Goal: Transaction & Acquisition: Subscribe to service/newsletter

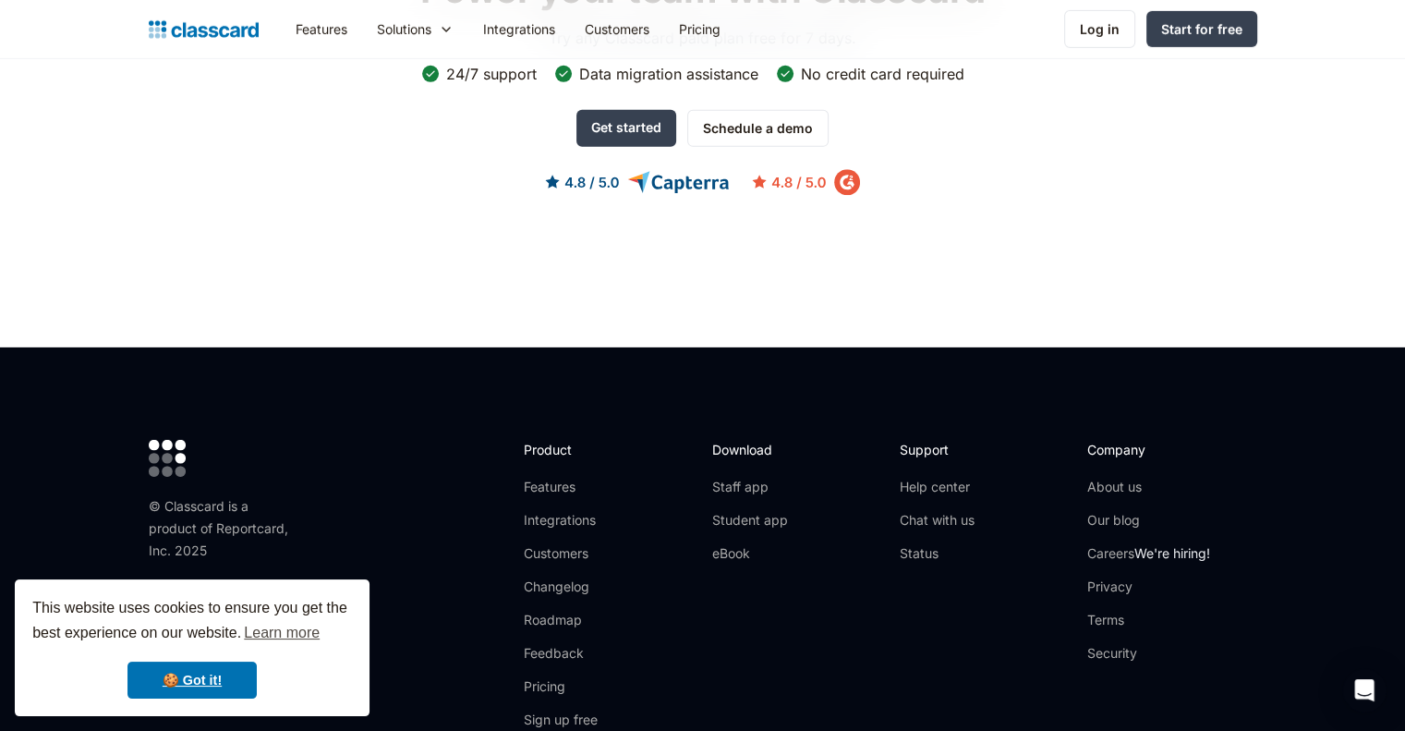
scroll to position [5801, 0]
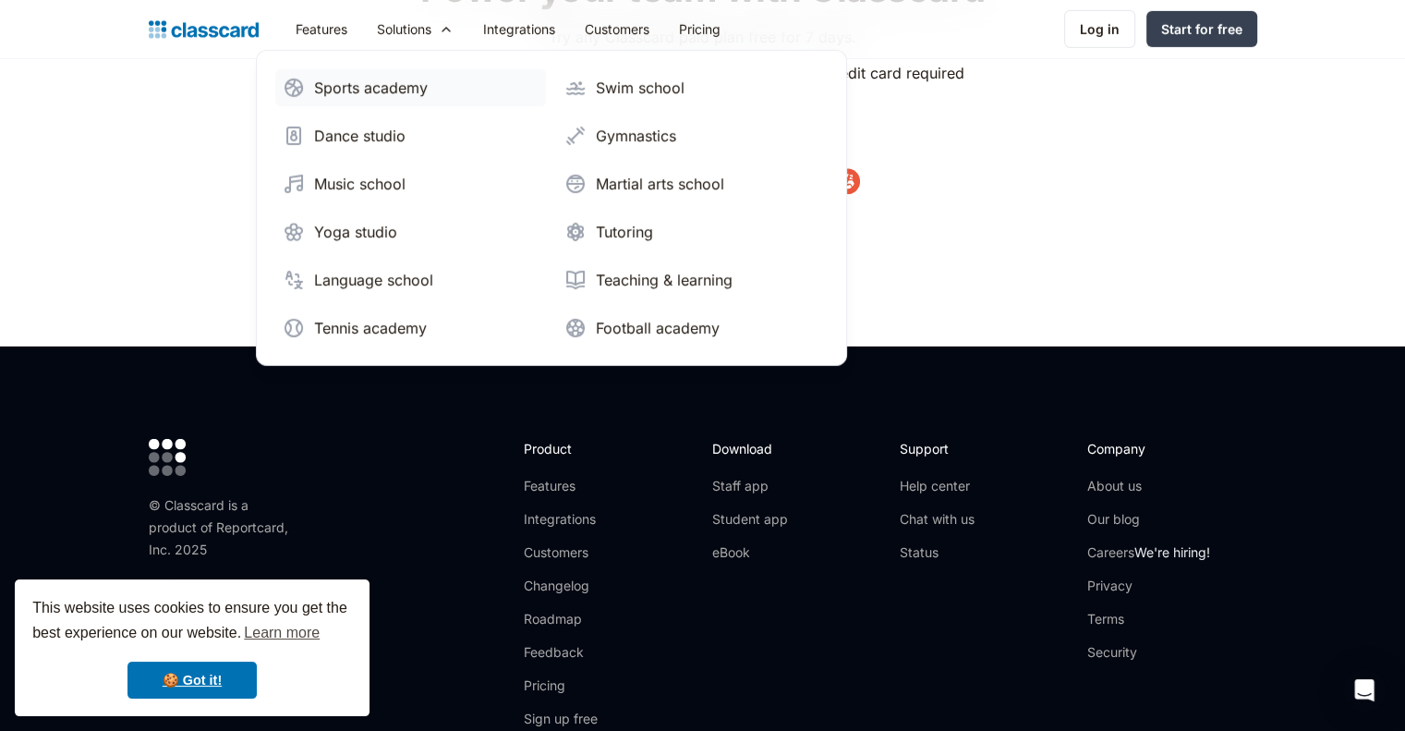
click at [387, 80] on div "Sports academy" at bounding box center [371, 88] width 114 height 22
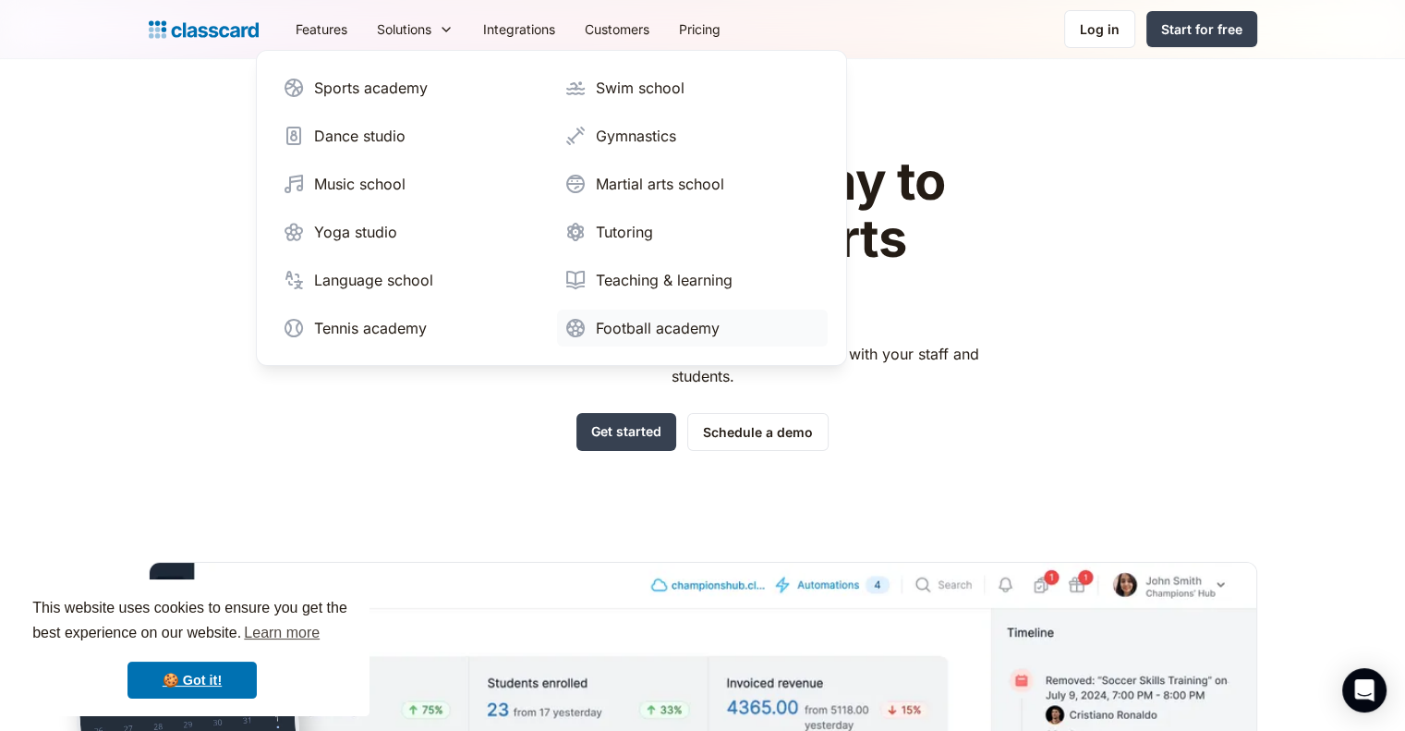
click at [655, 320] on div "Football academy" at bounding box center [658, 328] width 124 height 22
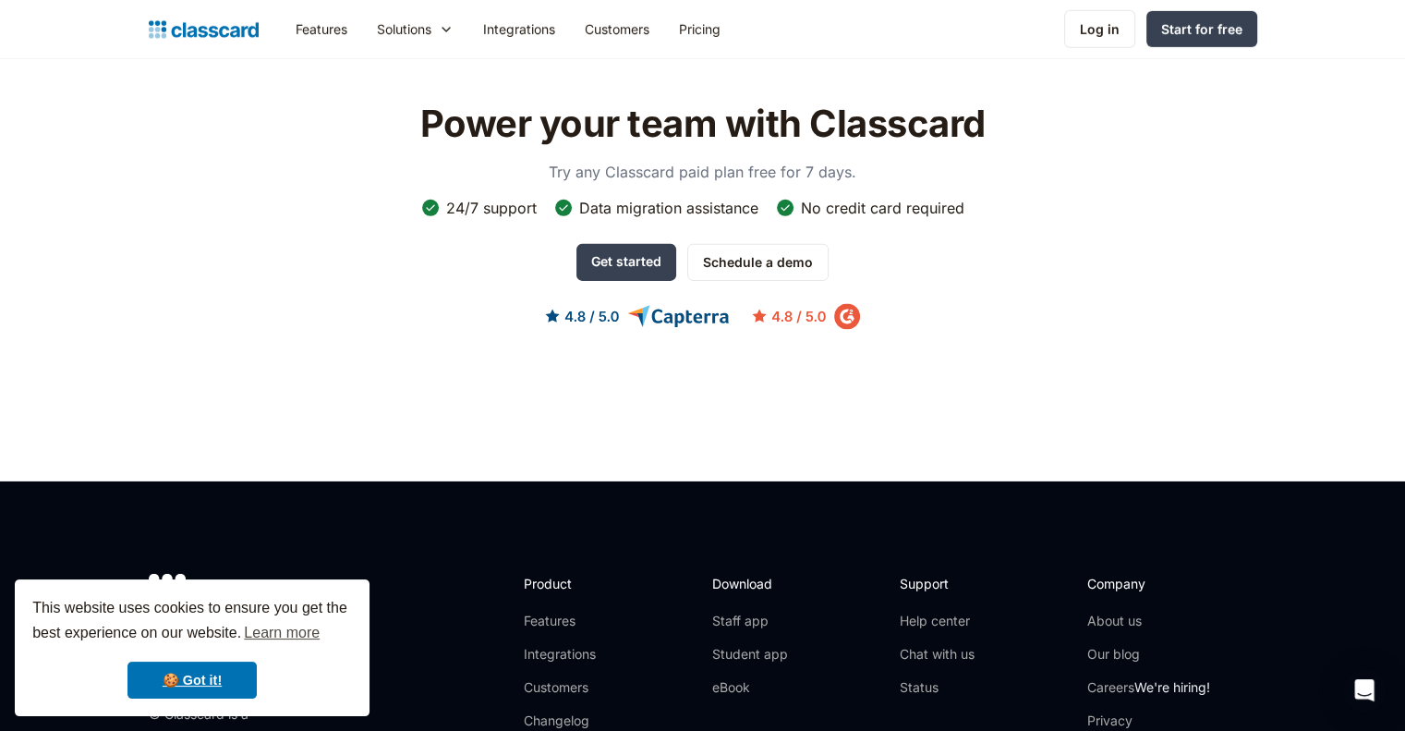
scroll to position [5877, 0]
click at [719, 15] on link "Pricing" at bounding box center [699, 29] width 71 height 42
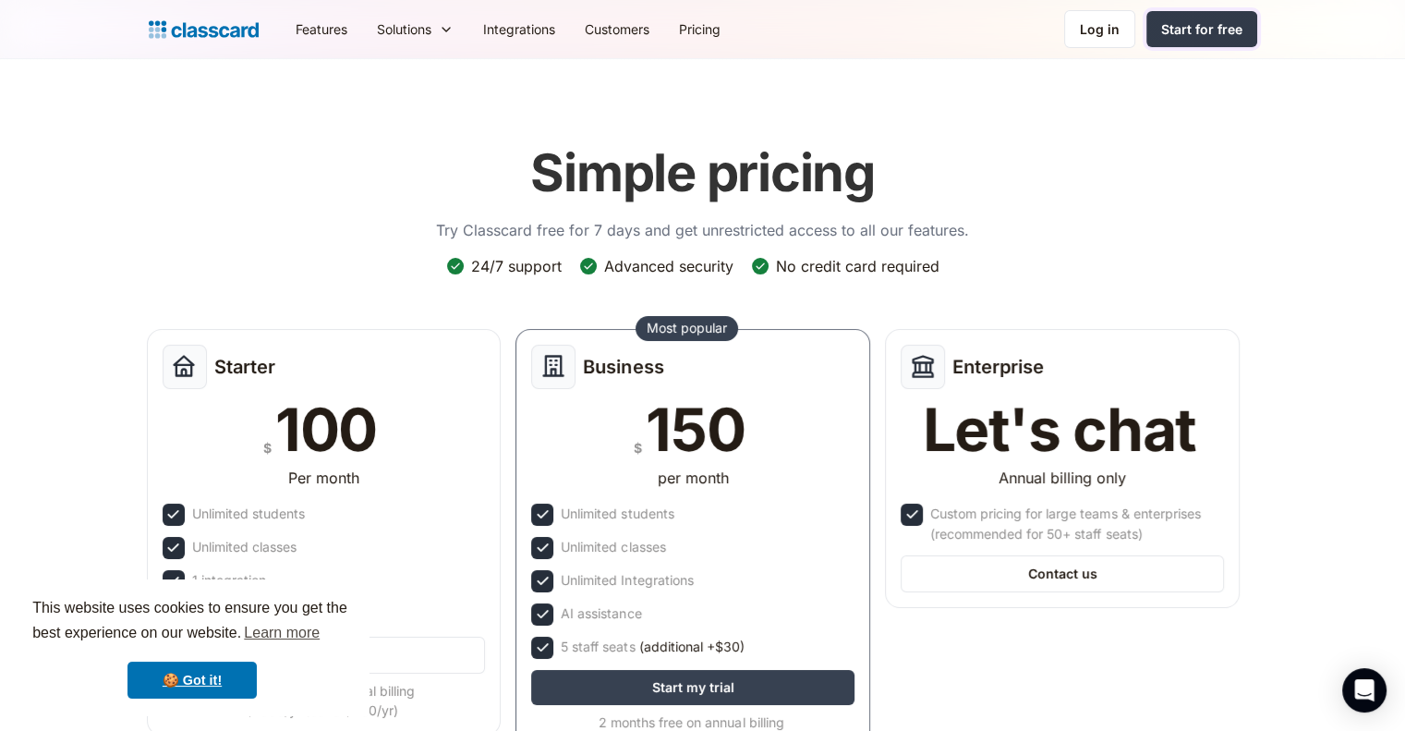
click at [1213, 38] on div "Start for free" at bounding box center [1201, 28] width 81 height 19
